Goal: Use online tool/utility

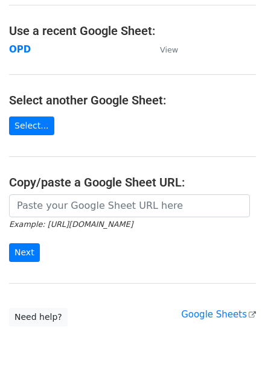
scroll to position [59, 0]
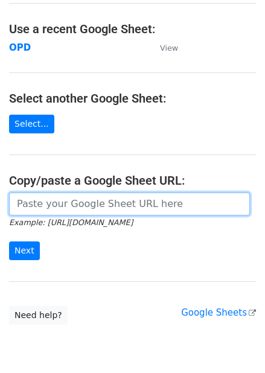
click at [83, 200] on input "url" at bounding box center [129, 203] width 241 height 23
paste input "https://docs.google.com/spreadsheets/d/1gb4RQmwS4e1nfRw_-oQ6slvR262OKlZO2f09oFz…"
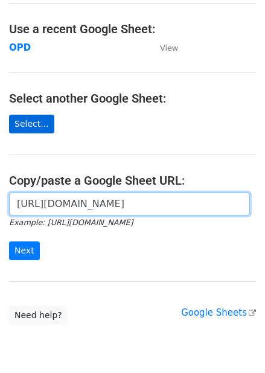
scroll to position [0, 359]
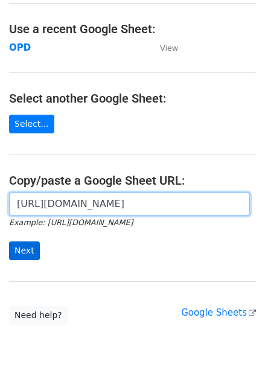
type input "https://docs.google.com/spreadsheets/d/1gb4RQmwS4e1nfRw_-oQ6slvR262OKlZO2f09oFz…"
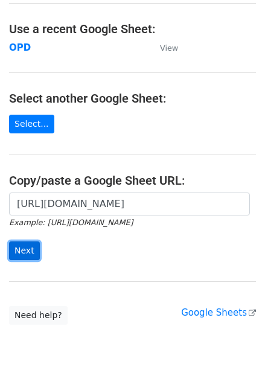
scroll to position [0, 0]
click at [23, 250] on input "Next" at bounding box center [24, 250] width 31 height 19
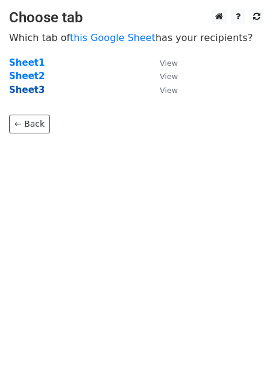
click at [28, 92] on strong "Sheet3" at bounding box center [27, 89] width 36 height 11
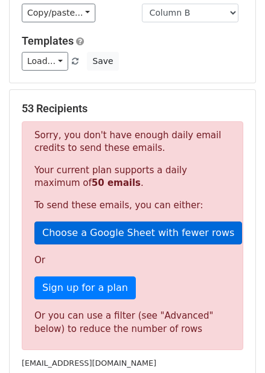
scroll to position [376, 0]
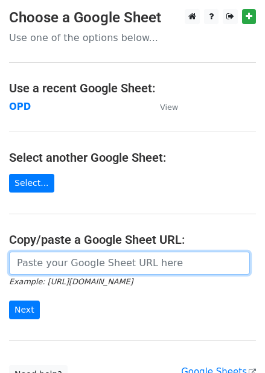
click at [80, 265] on input "url" at bounding box center [129, 263] width 241 height 23
paste input "https://docs.google.com/spreadsheets/d/1gb4RQmwS4e1nfRw_-oQ6slvR262OKlZO2f09oFz…"
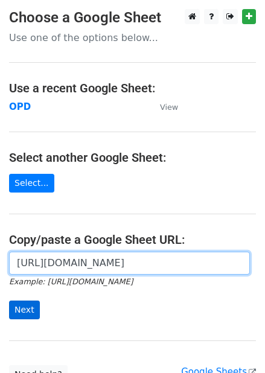
type input "https://docs.google.com/spreadsheets/d/1gb4RQmwS4e1nfRw_-oQ6slvR262OKlZO2f09oFz…"
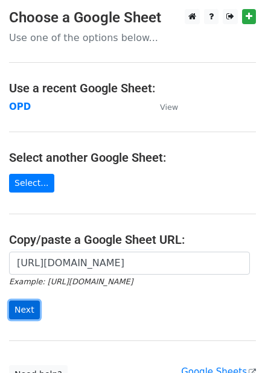
scroll to position [0, 0]
click at [27, 303] on input "Next" at bounding box center [24, 309] width 31 height 19
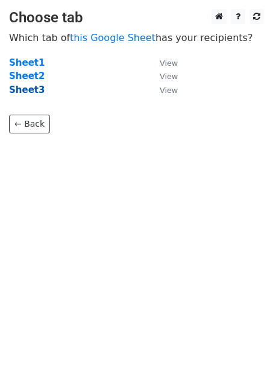
click at [26, 92] on strong "Sheet3" at bounding box center [27, 89] width 36 height 11
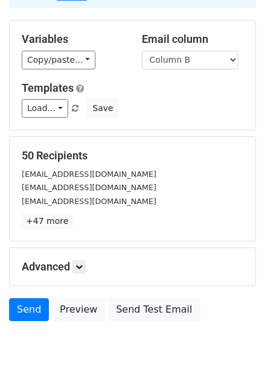
scroll to position [141, 0]
